Goal: Transaction & Acquisition: Download file/media

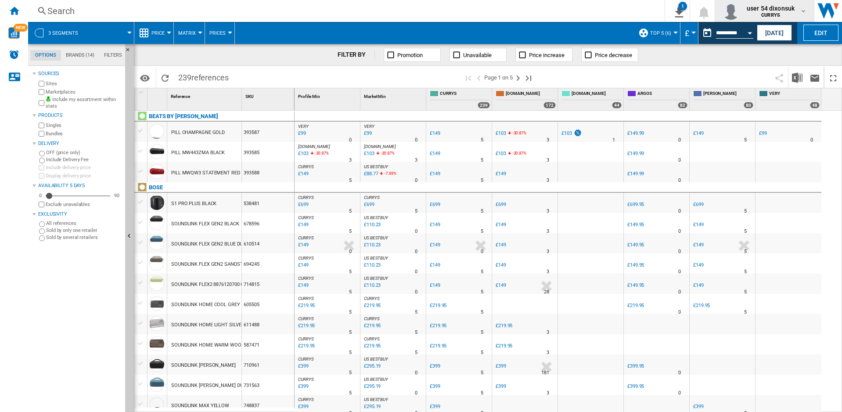
click at [774, 13] on b "CURRYS" at bounding box center [770, 15] width 19 height 6
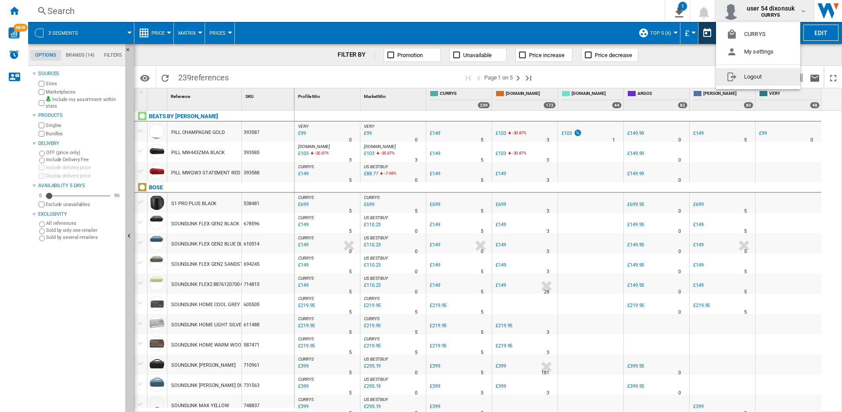
click at [757, 78] on button "Logout" at bounding box center [758, 77] width 84 height 18
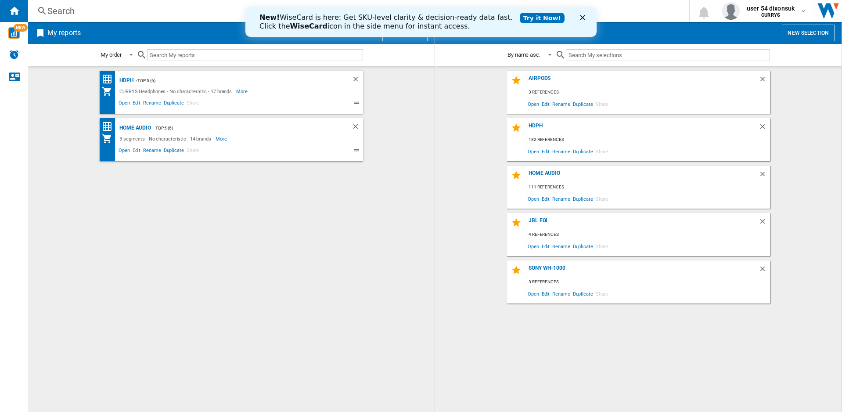
click at [582, 18] on polygon "Close" at bounding box center [582, 17] width 5 height 5
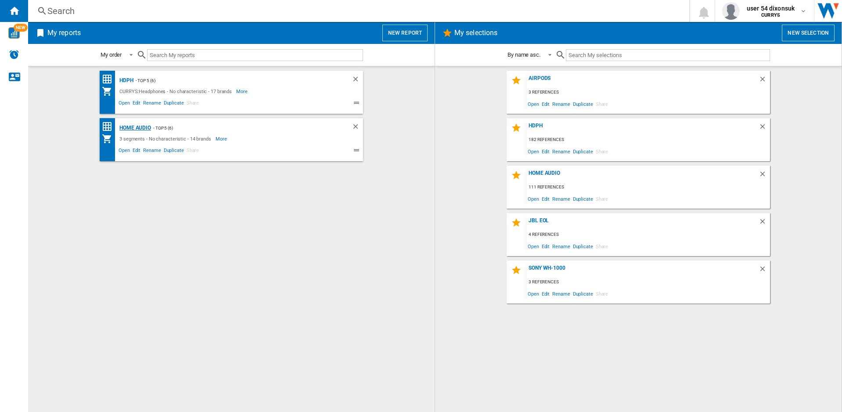
click at [131, 128] on div "Home Audio" at bounding box center [134, 128] width 34 height 11
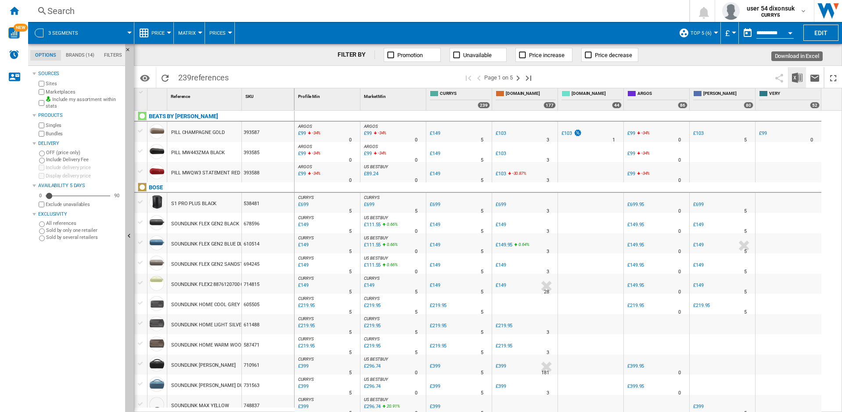
click at [800, 78] on img "Download in Excel" at bounding box center [797, 77] width 11 height 11
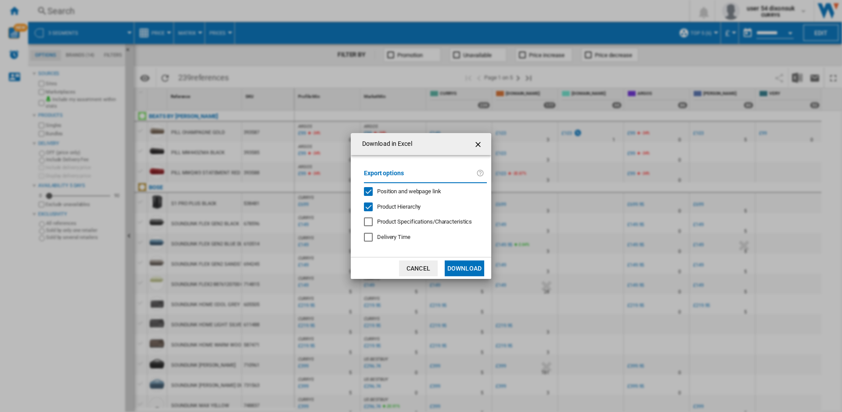
click at [415, 207] on span "Product Hierarchy" at bounding box center [398, 206] width 43 height 7
click at [460, 268] on button "Download" at bounding box center [465, 268] width 40 height 16
